Goal: Use online tool/utility: Utilize a website feature to perform a specific function

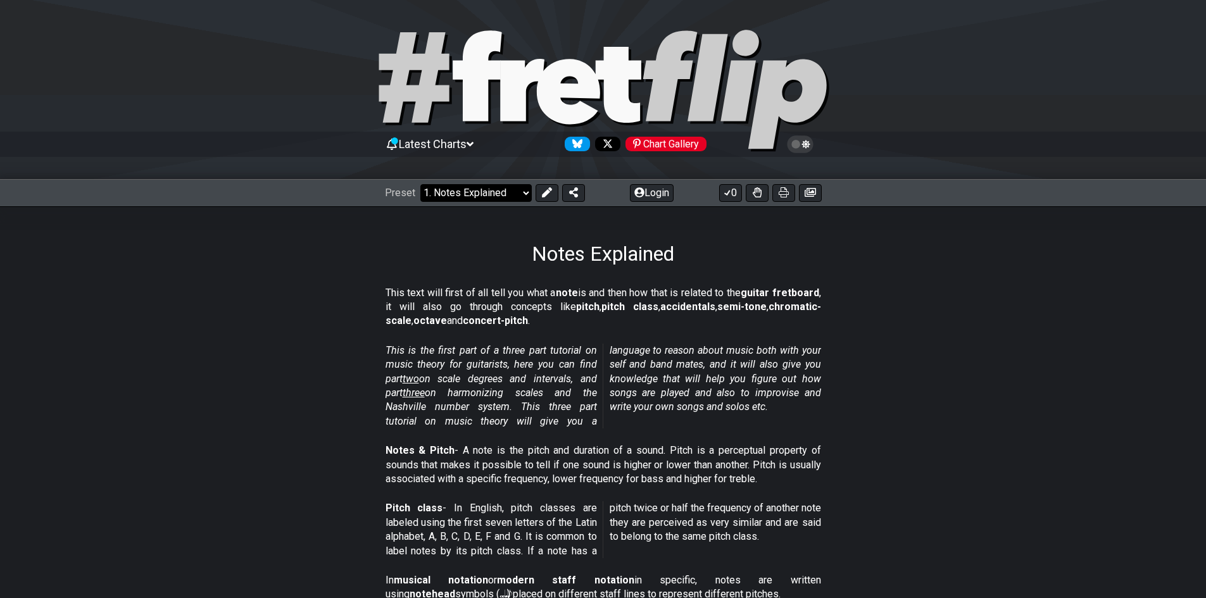
click at [518, 189] on select "Welcome to #fretflip! Initial Preset Custom Preset Minor Pentatonic Major Penta…" at bounding box center [475, 193] width 111 height 18
click at [420, 184] on select "Welcome to #fretflip! Initial Preset Custom Preset Minor Pentatonic Major Penta…" at bounding box center [475, 193] width 111 height 18
select select "/welcome"
select select "C"
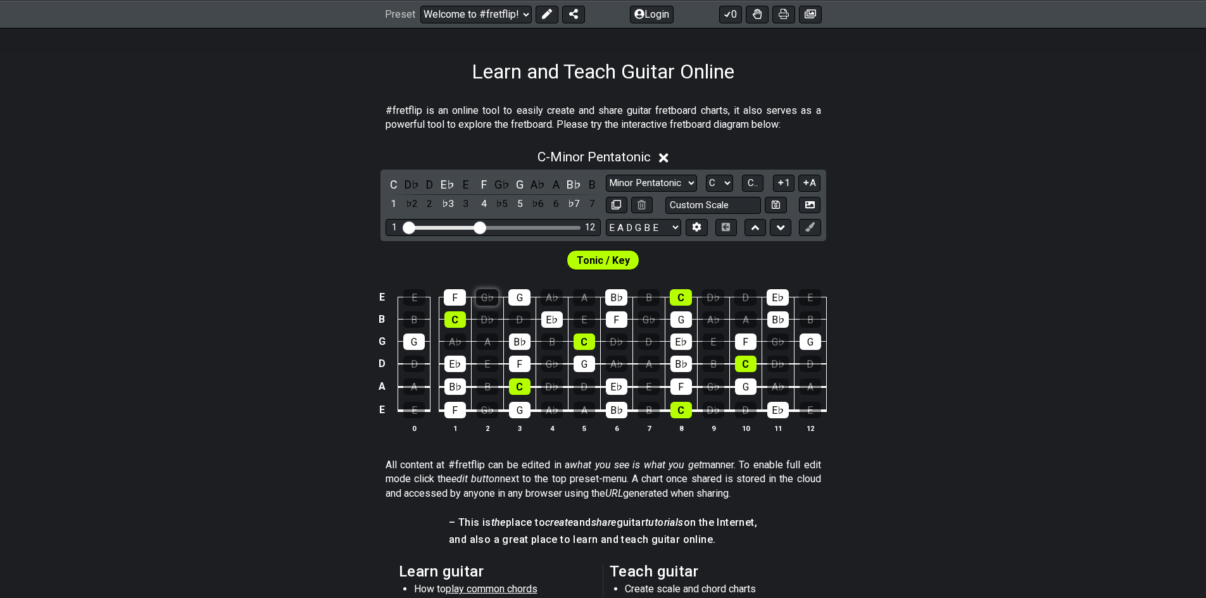
scroll to position [190, 0]
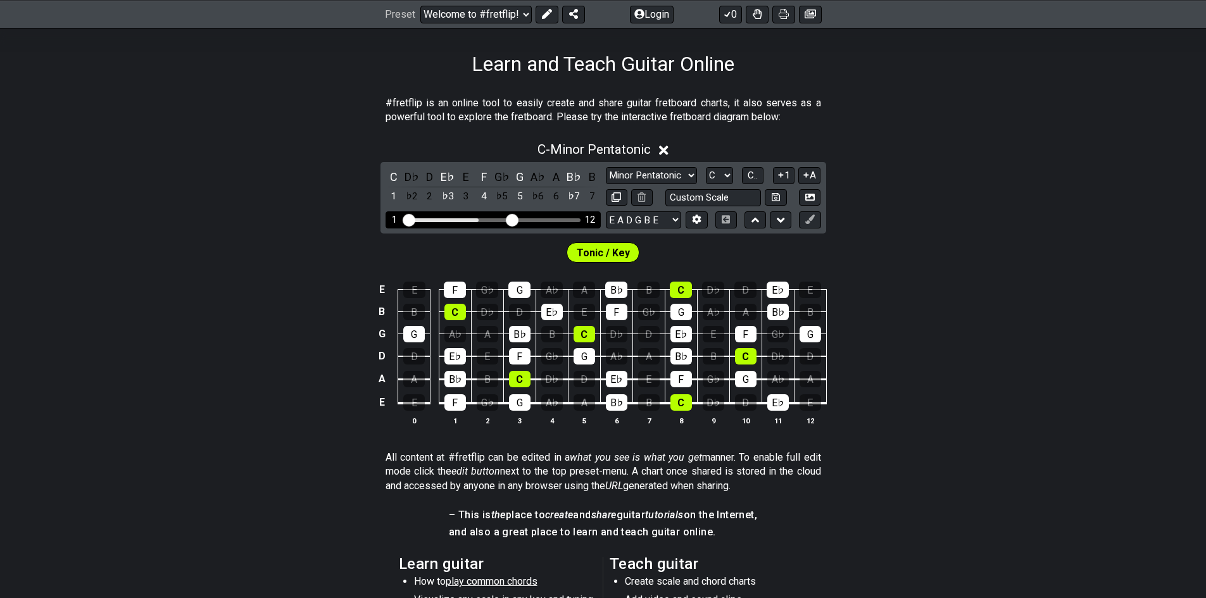
drag, startPoint x: 477, startPoint y: 215, endPoint x: 513, endPoint y: 221, distance: 35.9
click at [513, 219] on input "Visible fret range" at bounding box center [493, 219] width 180 height 0
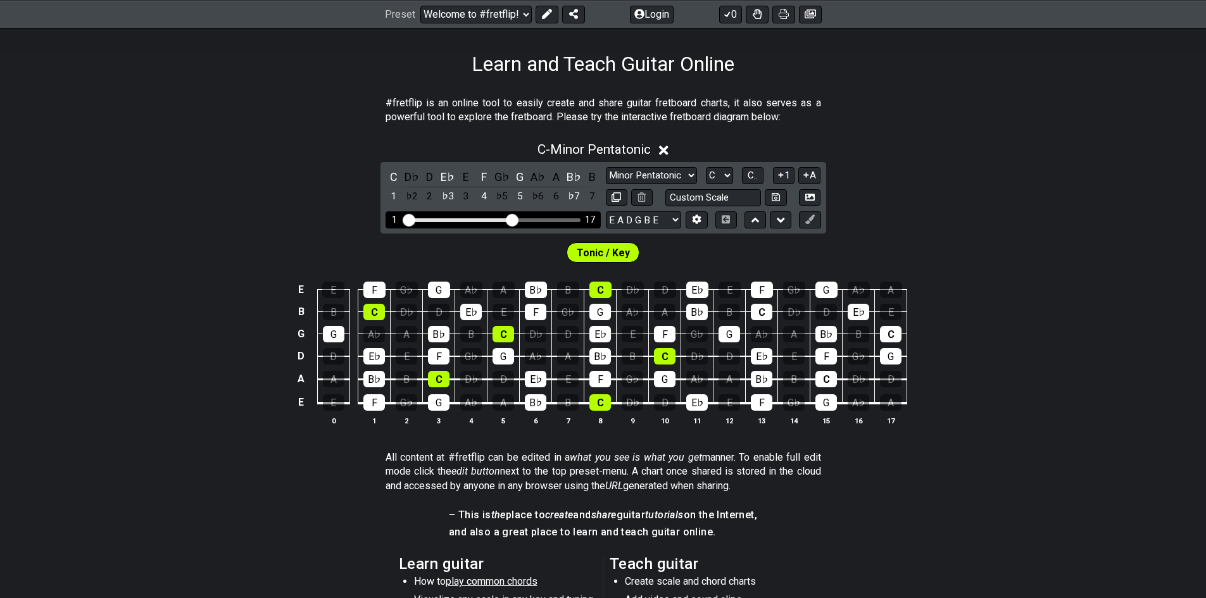
drag, startPoint x: 516, startPoint y: 225, endPoint x: 483, endPoint y: 220, distance: 33.3
click at [483, 220] on div "1 17" at bounding box center [492, 219] width 215 height 17
click at [483, 220] on div "Visible fret range" at bounding box center [459, 220] width 109 height 4
drag, startPoint x: 507, startPoint y: 218, endPoint x: 477, endPoint y: 220, distance: 30.4
click at [477, 219] on input "Visible fret range" at bounding box center [493, 219] width 180 height 0
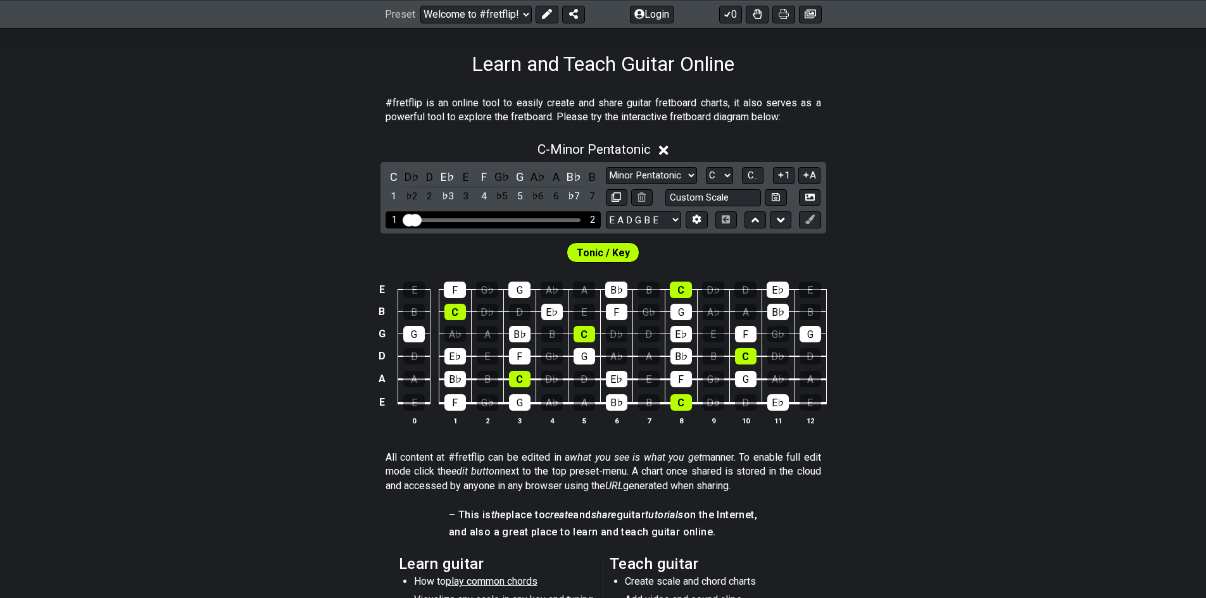
drag, startPoint x: 481, startPoint y: 221, endPoint x: 403, endPoint y: 215, distance: 78.1
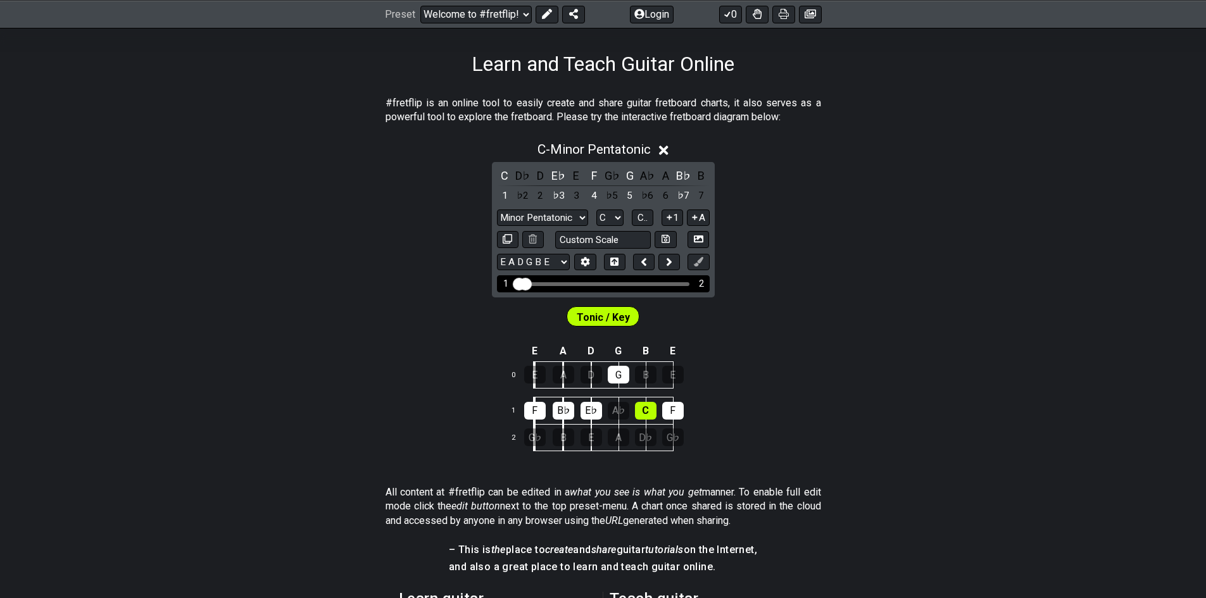
drag, startPoint x: 518, startPoint y: 284, endPoint x: 694, endPoint y: 284, distance: 176.6
click at [693, 283] on input "Visible fret range" at bounding box center [603, 283] width 180 height 0
click at [687, 284] on div "Visible fret range" at bounding box center [602, 284] width 173 height 4
click at [656, 283] on div "Visible fret range" at bounding box center [602, 284] width 173 height 4
click at [512, 12] on select "Welcome to #fretflip! Initial Preset Custom Preset Minor Pentatonic Major Penta…" at bounding box center [475, 14] width 111 height 18
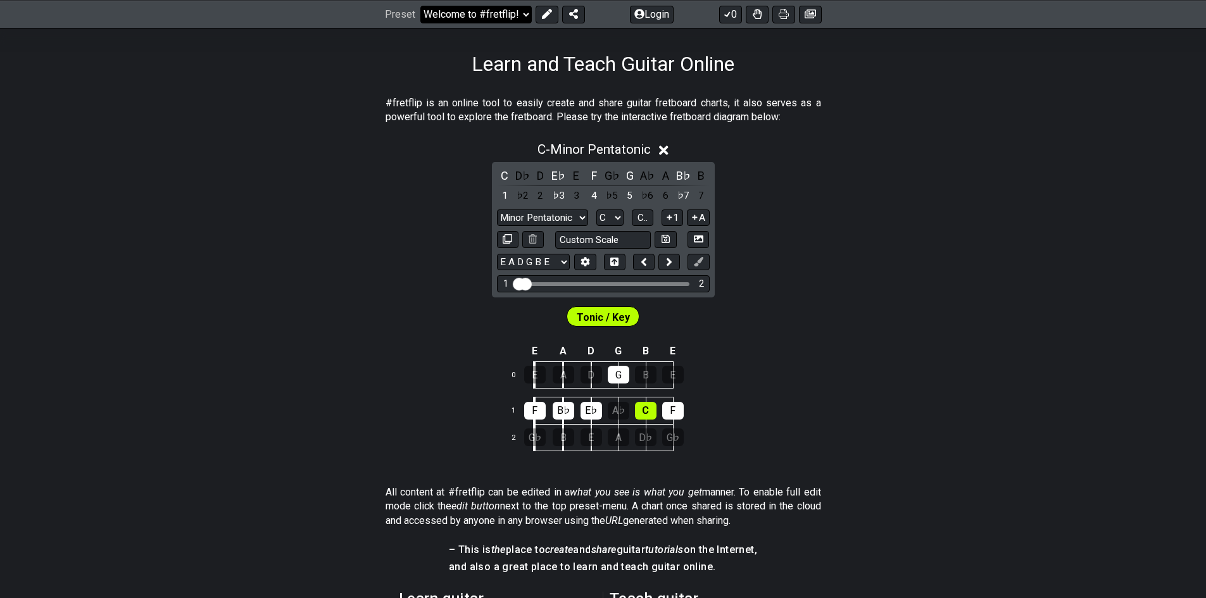
select select "/welcome"
click at [420, 5] on select "Welcome to #fretflip! Initial Preset Custom Preset Minor Pentatonic Major Penta…" at bounding box center [475, 14] width 111 height 18
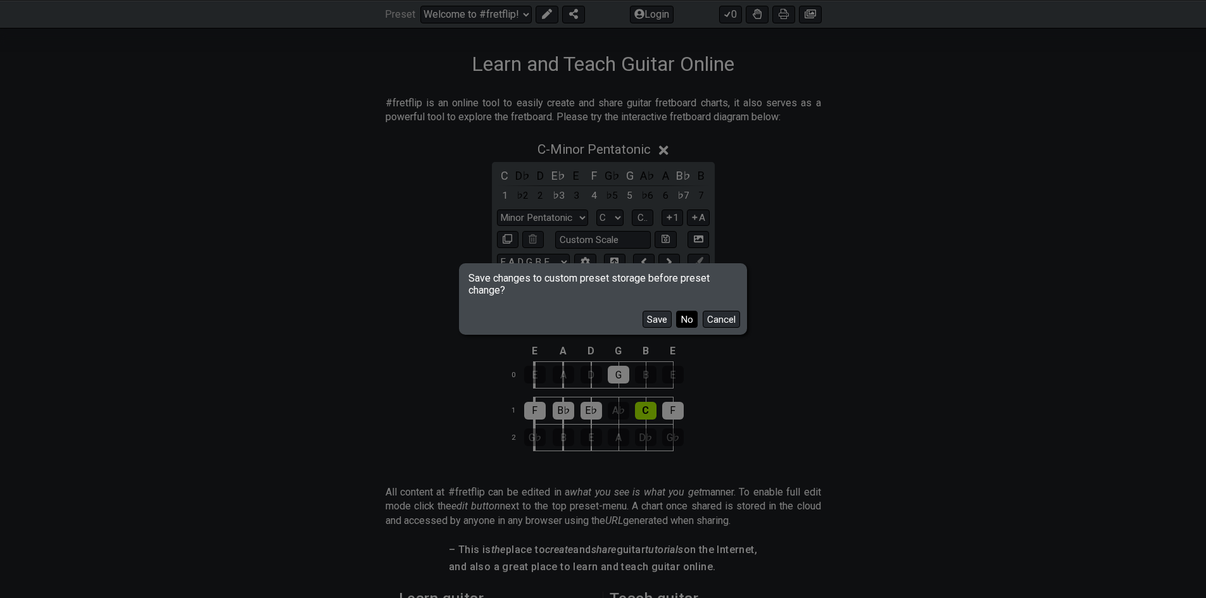
click at [687, 317] on button "No" at bounding box center [687, 319] width 22 height 17
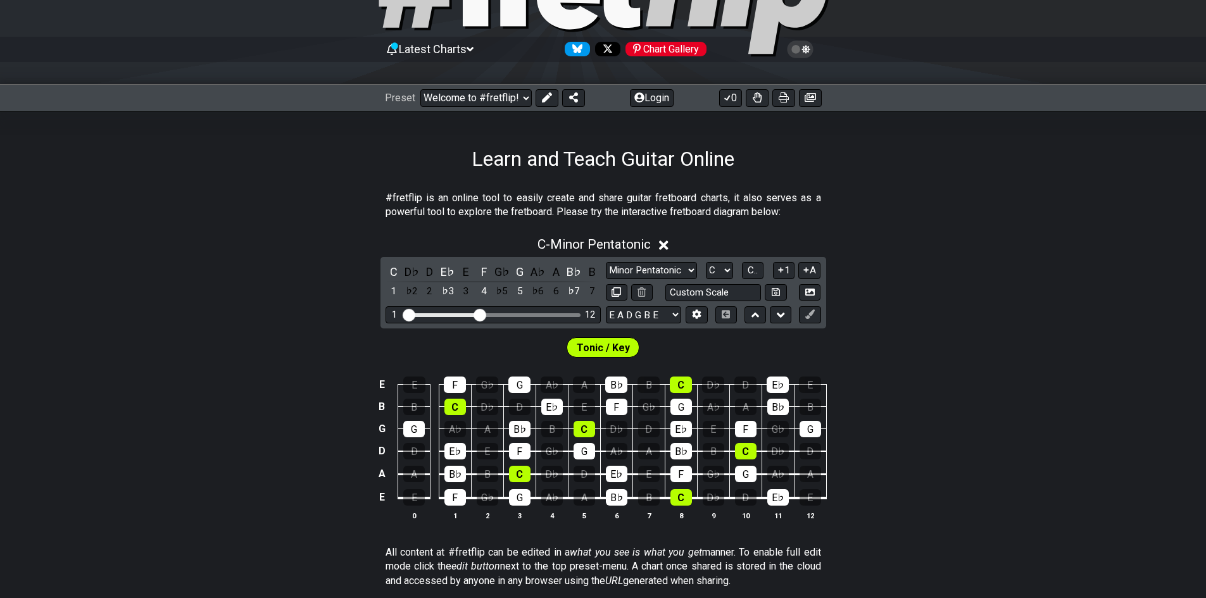
scroll to position [0, 0]
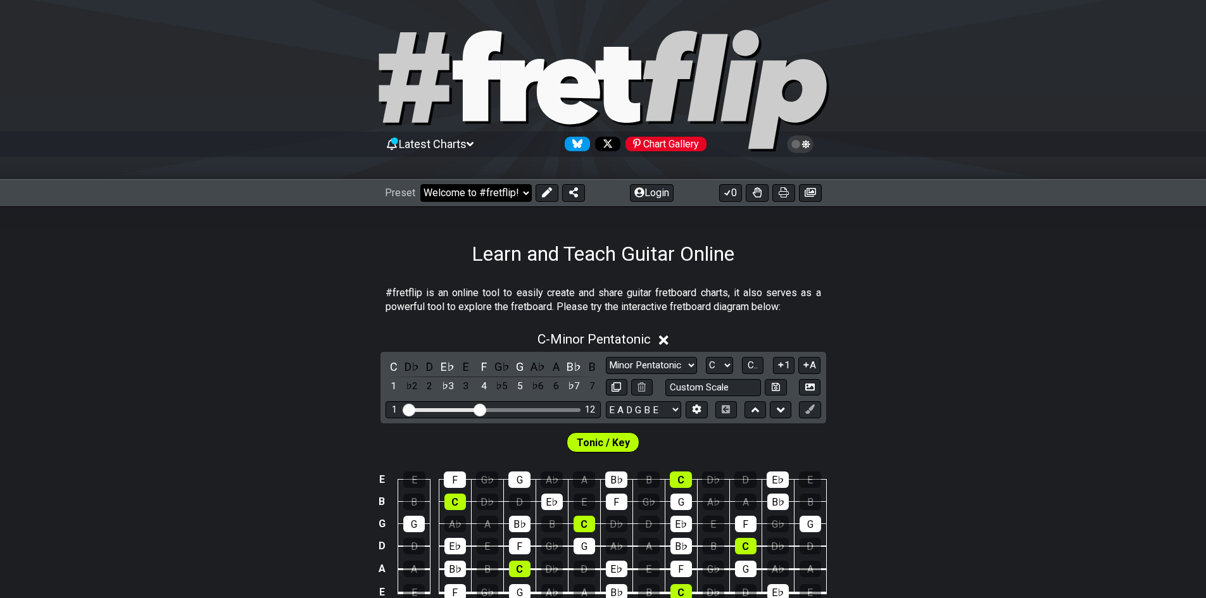
click at [499, 195] on select "Welcome to #fretflip! Initial Preset Custom Preset Minor Pentatonic Major Penta…" at bounding box center [475, 193] width 111 height 18
click at [420, 184] on select "Welcome to #fretflip! Initial Preset Custom Preset Minor Pentatonic Major Penta…" at bounding box center [475, 193] width 111 height 18
